Goal: Find specific page/section: Find specific page/section

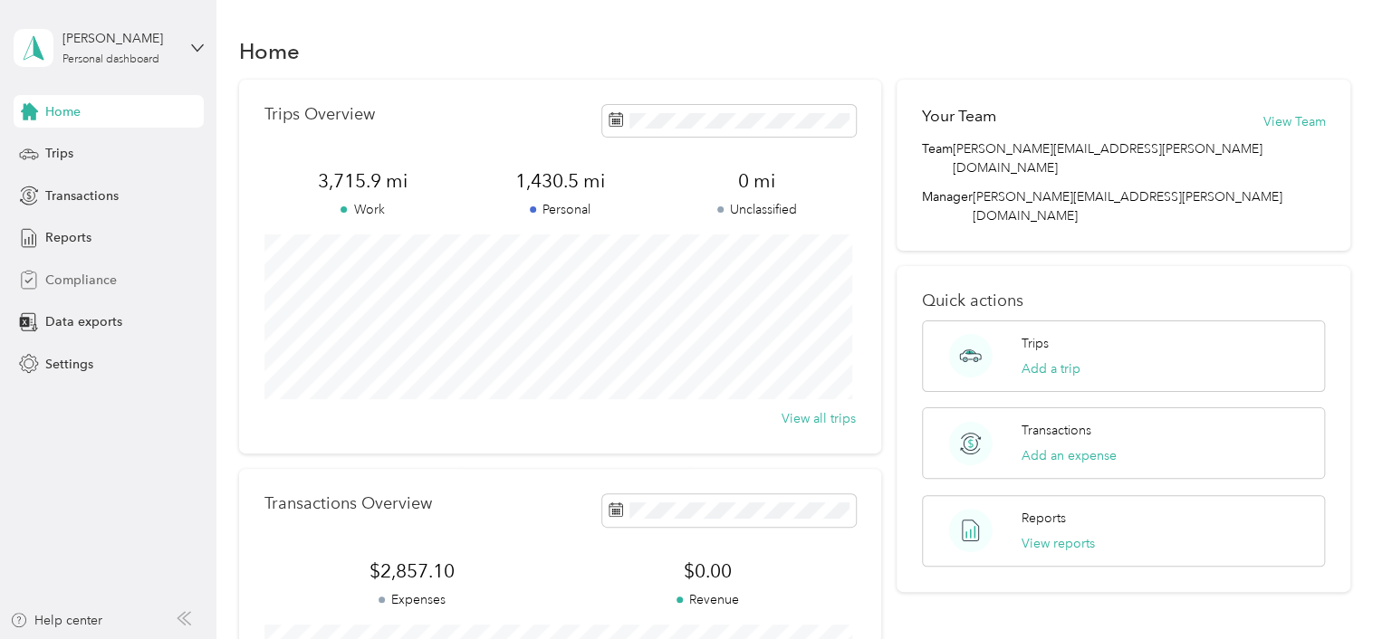
click at [76, 274] on span "Compliance" at bounding box center [81, 280] width 72 height 19
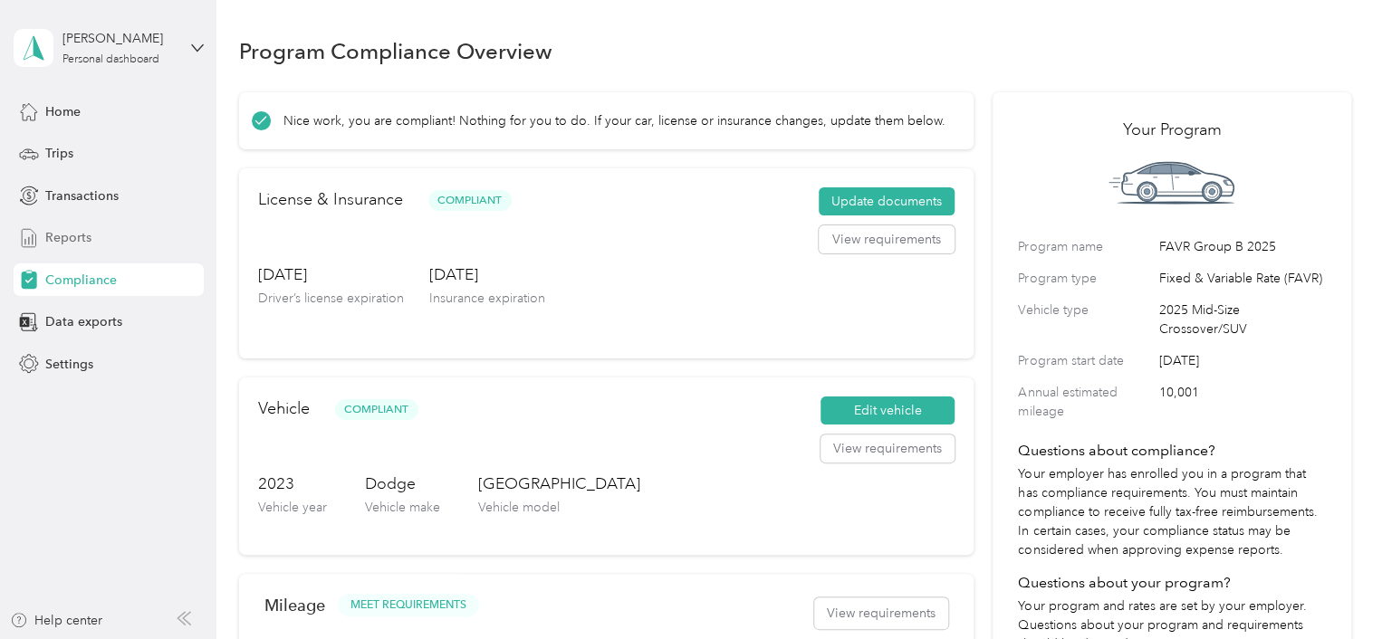
click at [128, 244] on div "Reports" at bounding box center [109, 238] width 190 height 33
